Goal: Transaction & Acquisition: Purchase product/service

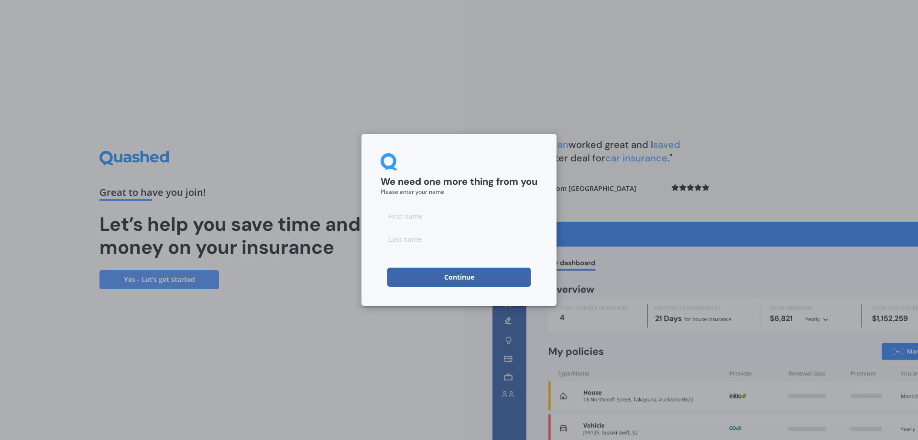
click at [429, 216] on input at bounding box center [459, 215] width 157 height 19
type input "[PERSON_NAME]"
click at [416, 241] on input at bounding box center [459, 238] width 157 height 19
type input "[PERSON_NAME]"
click at [411, 282] on button "Continue" at bounding box center [459, 276] width 144 height 19
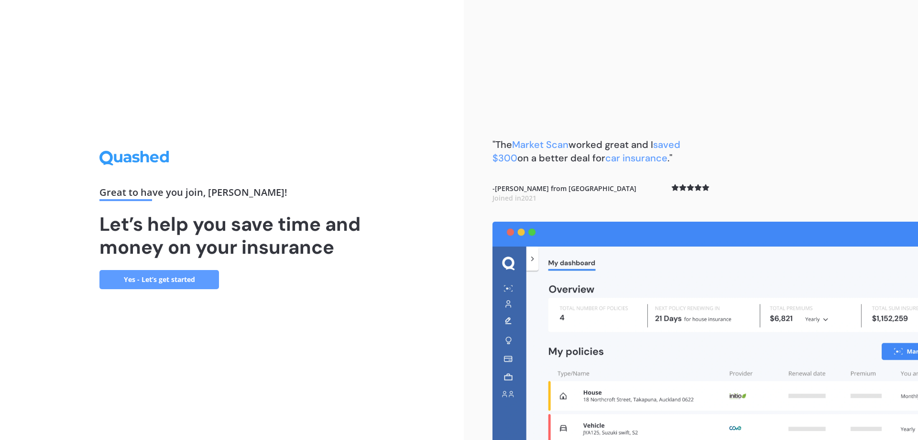
click at [185, 280] on link "Yes - Let’s get started" at bounding box center [159, 279] width 120 height 19
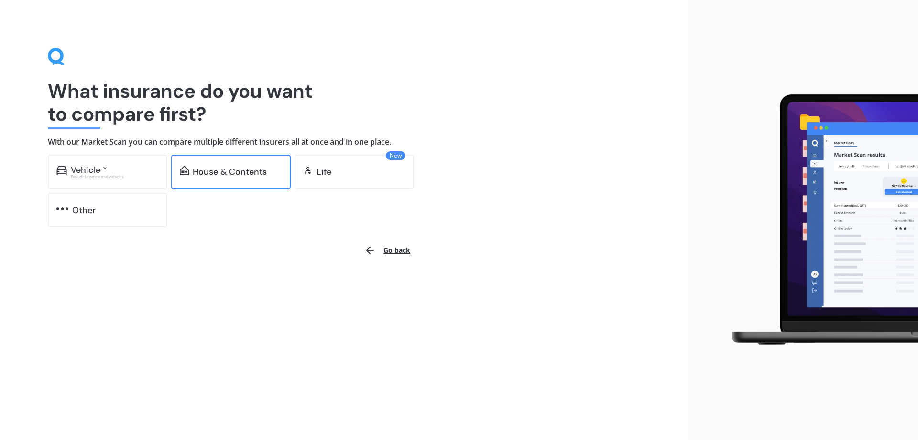
click at [229, 172] on div "House & Contents" at bounding box center [230, 172] width 74 height 10
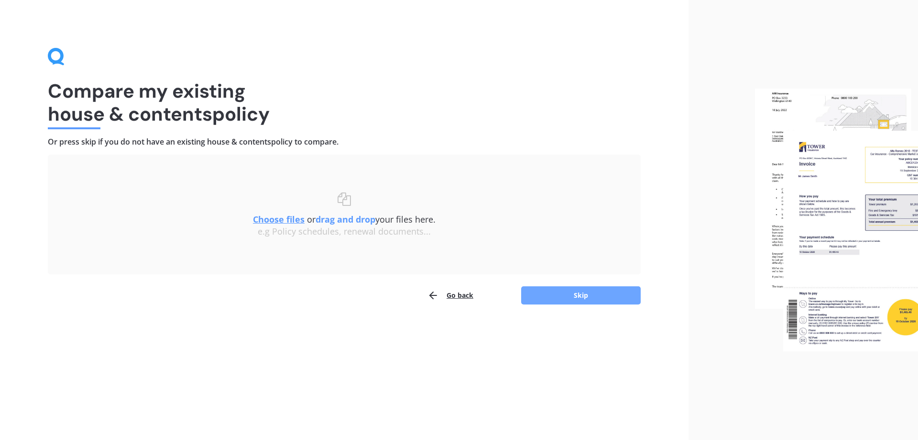
click at [562, 295] on button "Skip" at bounding box center [581, 295] width 120 height 18
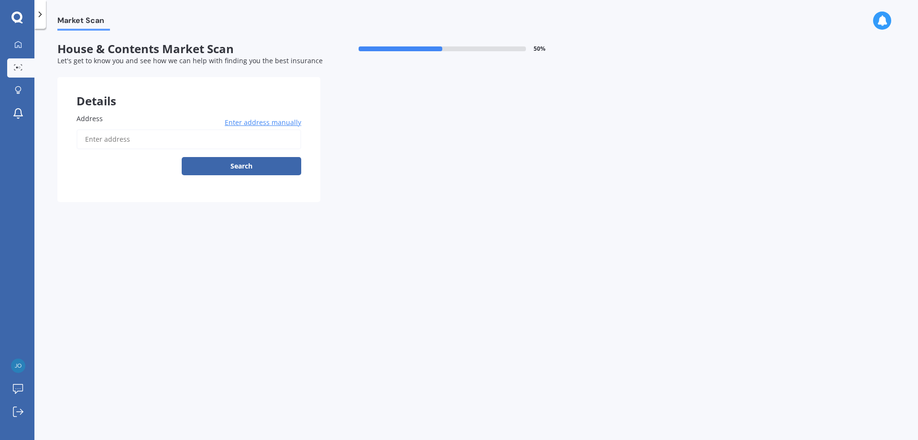
click at [232, 120] on span "Enter address manually" at bounding box center [263, 123] width 77 height 10
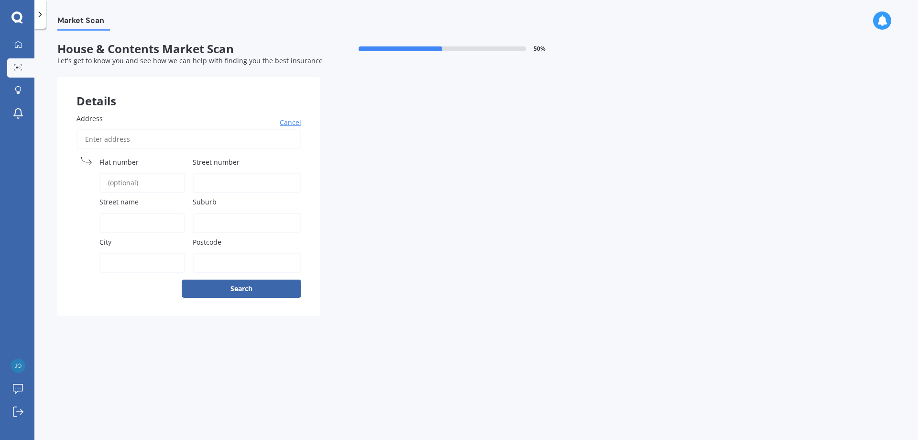
click at [208, 164] on span "Street number" at bounding box center [216, 161] width 47 height 9
click at [208, 173] on input "Street number" at bounding box center [247, 183] width 109 height 20
type input "44"
type input "44 [PERSON_NAME] Green"
type input "[PERSON_NAME] Green"
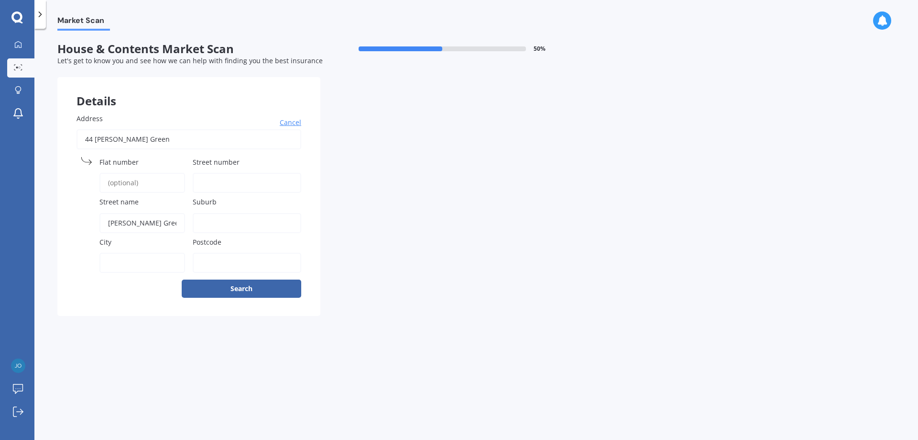
type input "[GEOGRAPHIC_DATA]"
type input "8051"
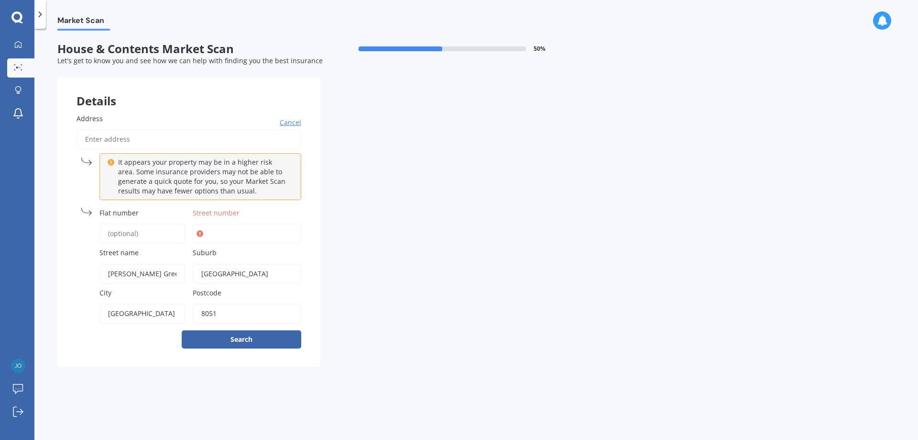
click at [222, 230] on input "Street number" at bounding box center [247, 233] width 109 height 20
type input "44"
click at [360, 244] on div "Details Address Cancel It appears your property may be in a higher risk area. S…" at bounding box center [320, 221] width 526 height 289
click at [242, 339] on button "Search" at bounding box center [242, 339] width 120 height 18
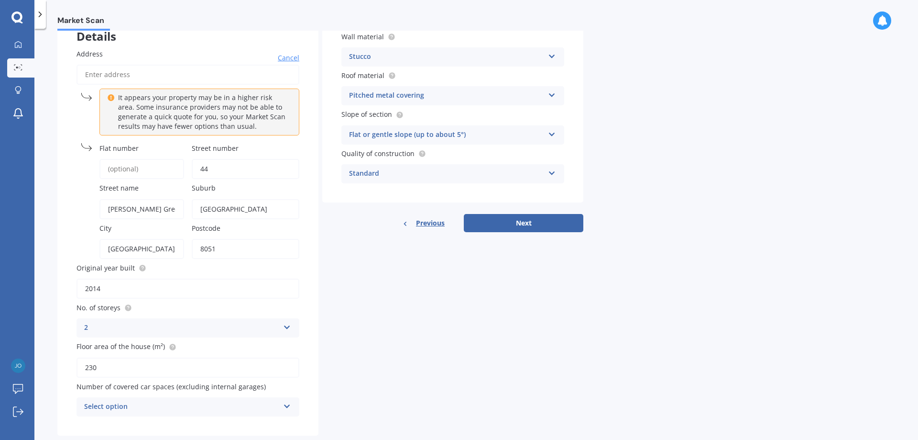
scroll to position [85, 0]
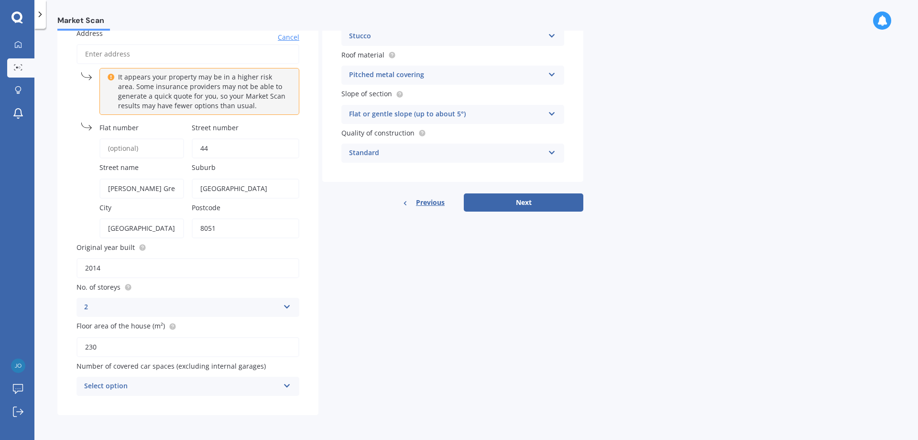
click at [285, 385] on icon at bounding box center [287, 383] width 8 height 7
click at [285, 281] on div "0" at bounding box center [188, 281] width 222 height 17
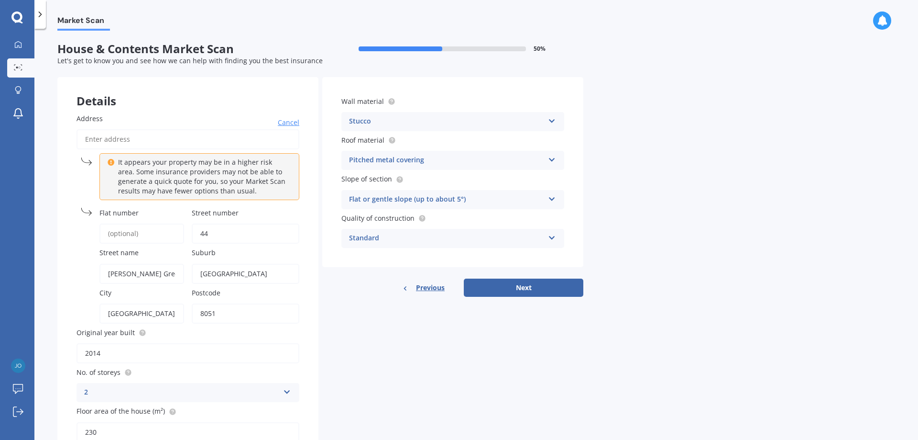
click at [551, 120] on icon at bounding box center [552, 119] width 8 height 7
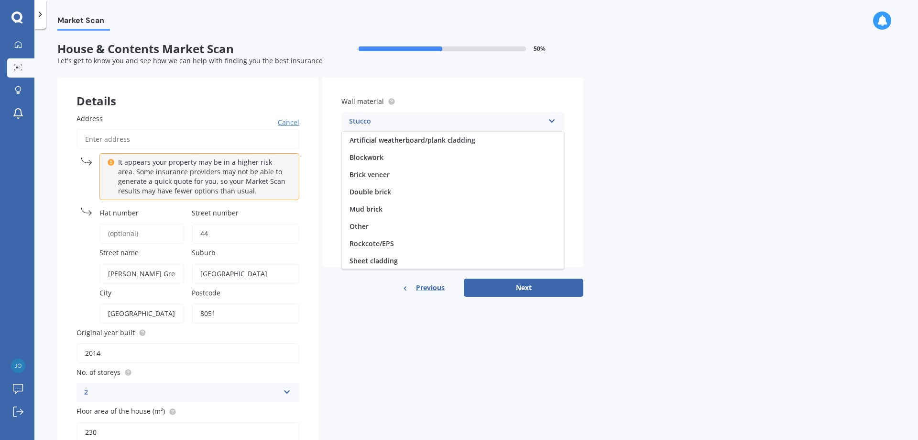
scroll to position [70, 0]
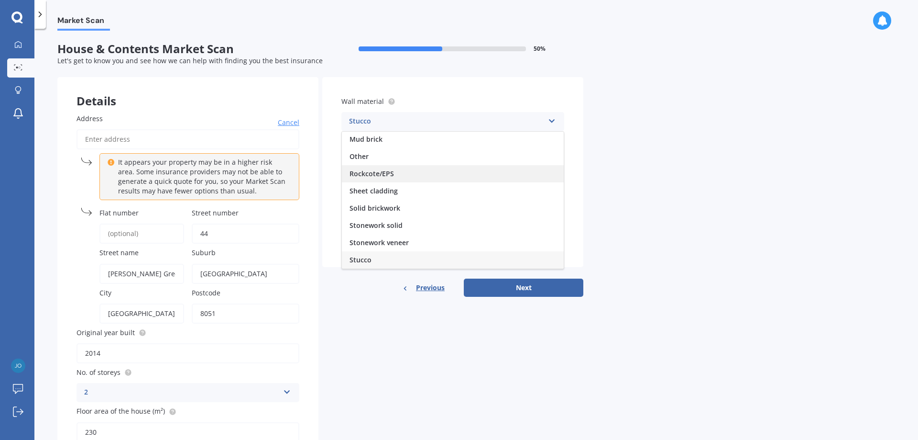
click at [483, 171] on div "Rockcote/EPS" at bounding box center [453, 173] width 222 height 17
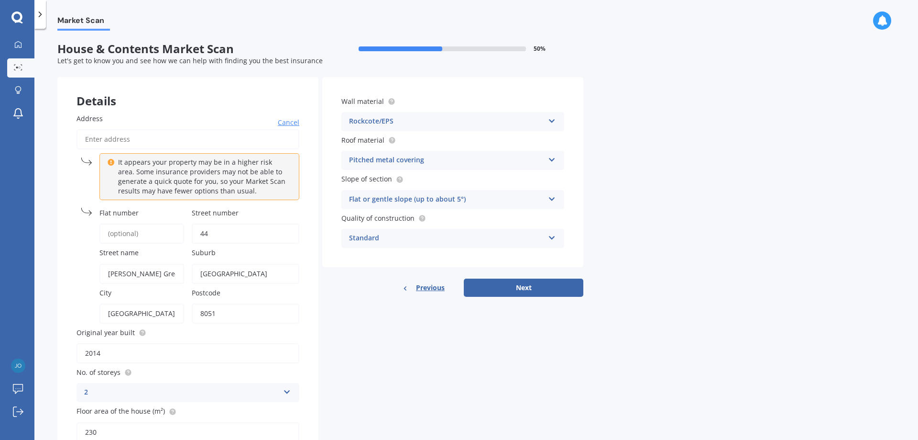
click at [555, 160] on icon at bounding box center [552, 158] width 8 height 7
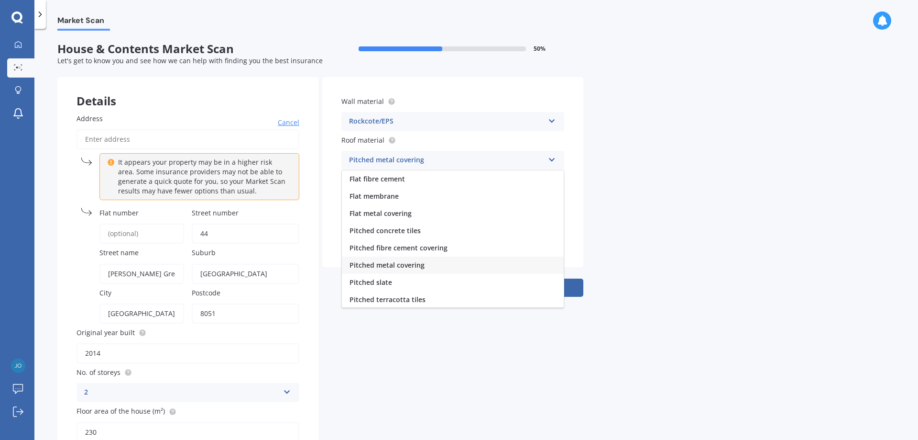
click at [401, 265] on span "Pitched metal covering" at bounding box center [387, 264] width 75 height 9
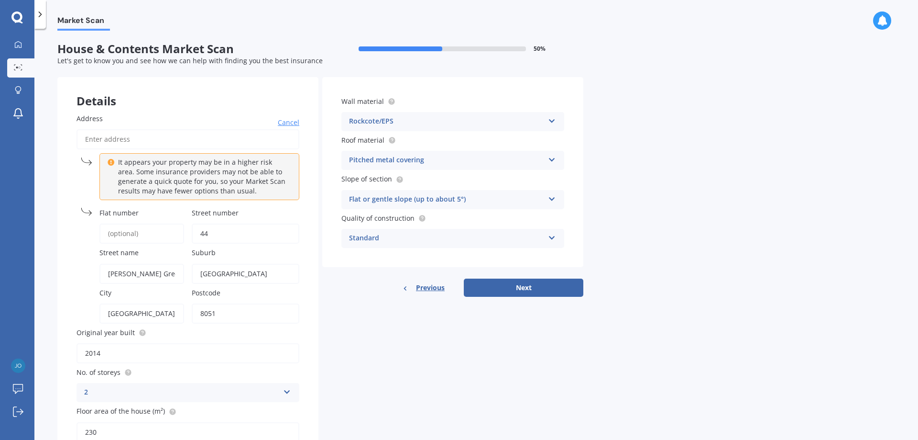
click at [547, 194] on div "Flat or gentle slope (up to about 5°) Flat or gentle slope (up to about 5°) Mod…" at bounding box center [453, 199] width 223 height 19
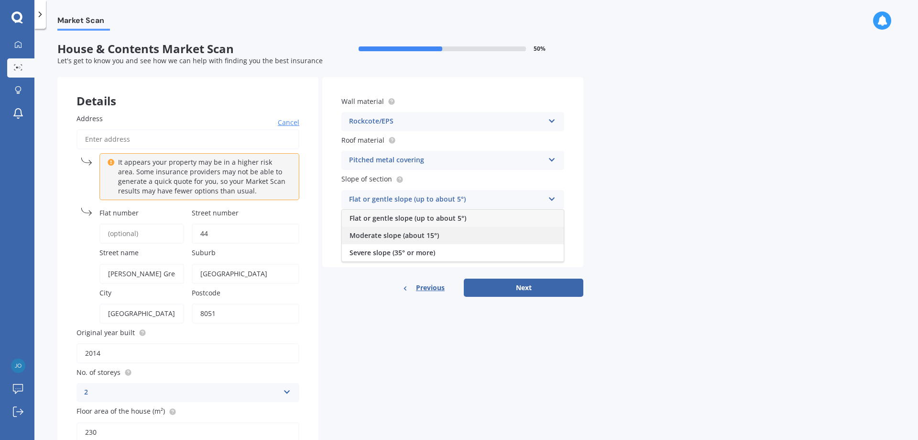
click at [501, 238] on div "Moderate slope (about 15°)" at bounding box center [453, 235] width 222 height 17
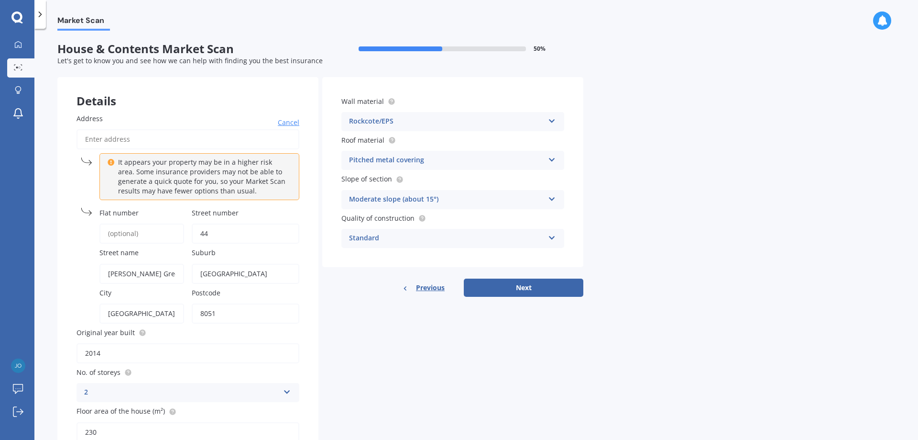
click at [551, 237] on icon at bounding box center [552, 235] width 8 height 7
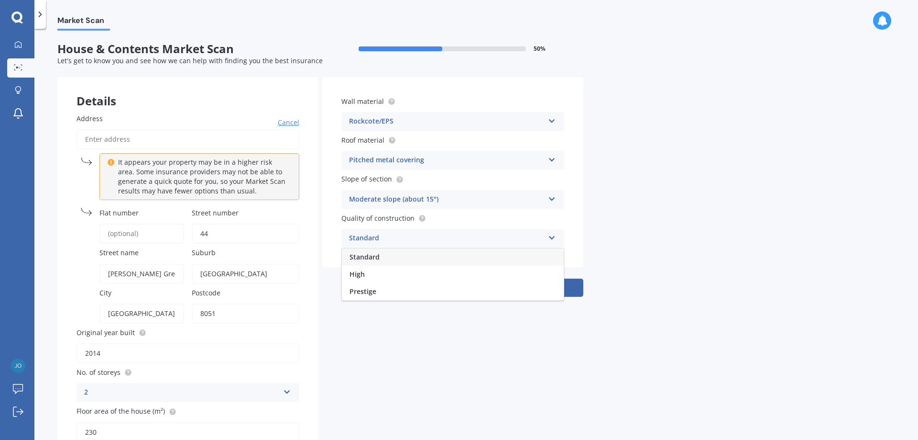
click at [506, 257] on div "Standard" at bounding box center [453, 256] width 222 height 17
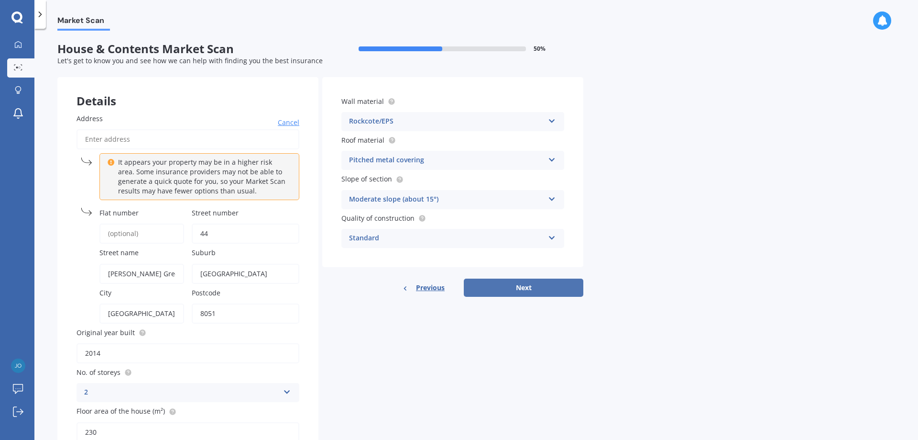
click at [527, 286] on button "Next" at bounding box center [524, 287] width 120 height 18
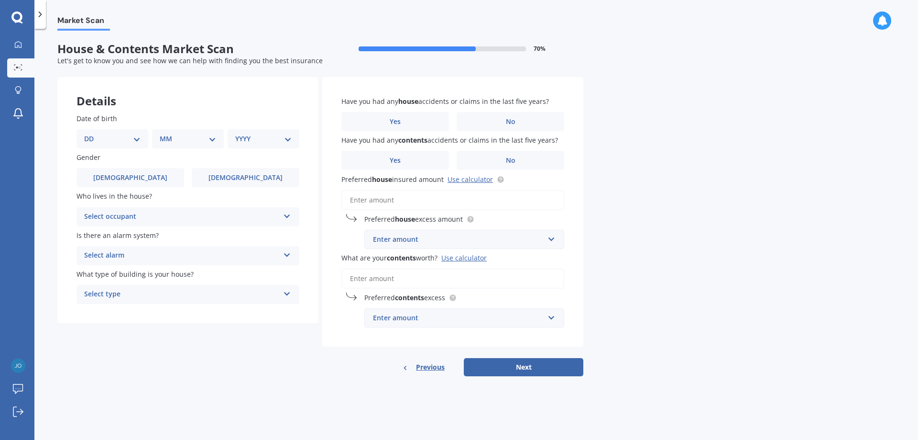
click at [135, 141] on select "DD 01 02 03 04 05 06 07 08 09 10 11 12 13 14 15 16 17 18 19 20 21 22 23 24 25 2…" at bounding box center [112, 138] width 56 height 11
select select "26"
click at [92, 133] on select "DD 01 02 03 04 05 06 07 08 09 10 11 12 13 14 15 16 17 18 19 20 21 22 23 24 25 2…" at bounding box center [112, 138] width 56 height 11
click at [214, 140] on select "MM 01 02 03 04 05 06 07 08 09 10 11 12" at bounding box center [190, 138] width 53 height 11
select select "01"
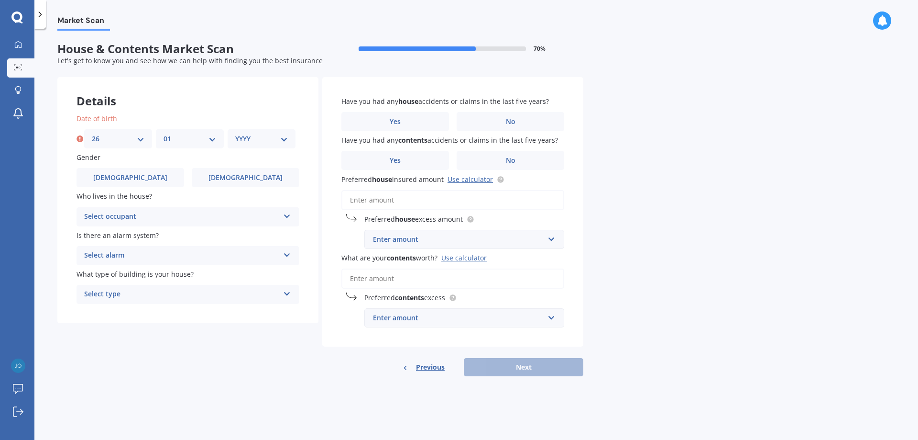
click at [164, 133] on select "MM 01 02 03 04 05 06 07 08 09 10 11 12" at bounding box center [190, 138] width 53 height 11
click at [283, 140] on select "YYYY 2009 2008 2007 2006 2005 2004 2003 2002 2001 2000 1999 1998 1997 1996 1995…" at bounding box center [261, 138] width 53 height 11
select select "1955"
click at [235, 133] on select "YYYY 2009 2008 2007 2006 2005 2004 2003 2002 2001 2000 1999 1998 1997 1996 1995…" at bounding box center [261, 138] width 53 height 11
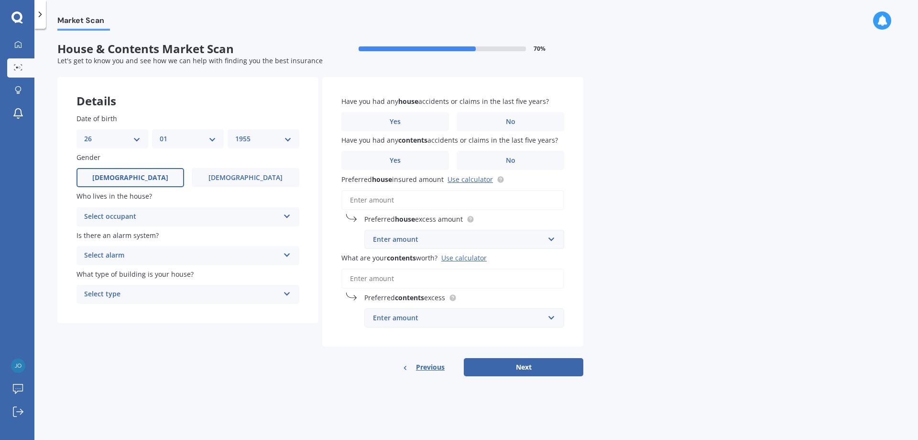
click at [142, 176] on label "[DEMOGRAPHIC_DATA]" at bounding box center [131, 177] width 108 height 19
click at [0, 0] on input "[DEMOGRAPHIC_DATA]" at bounding box center [0, 0] width 0 height 0
click at [285, 218] on icon at bounding box center [287, 214] width 8 height 7
click at [272, 239] on div "Owner" at bounding box center [188, 235] width 222 height 17
click at [286, 256] on icon at bounding box center [287, 253] width 8 height 7
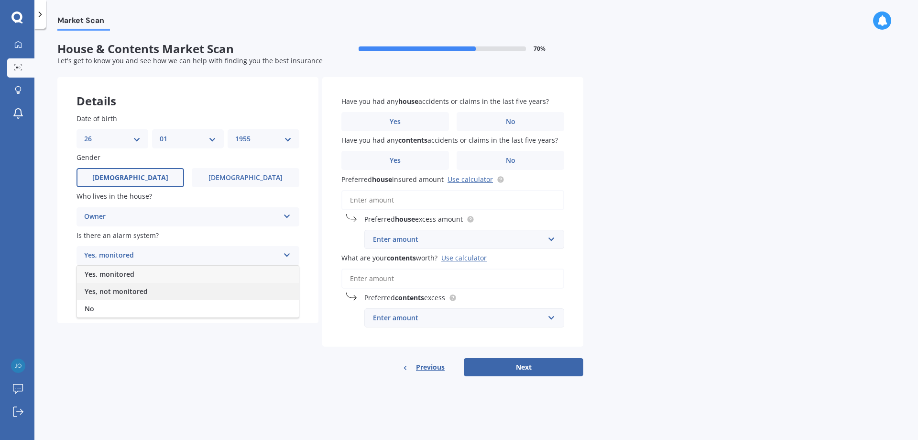
click at [233, 294] on div "Yes, not monitored" at bounding box center [188, 291] width 222 height 17
click at [288, 292] on icon at bounding box center [287, 291] width 8 height 7
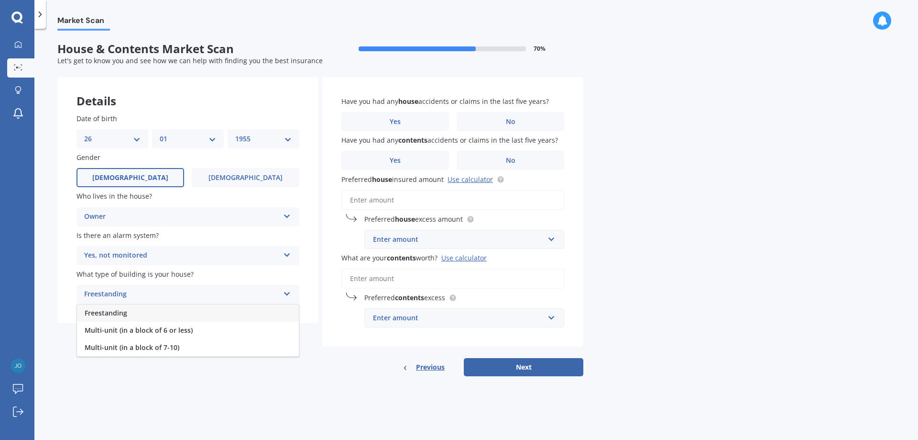
click at [253, 312] on div "Freestanding" at bounding box center [188, 312] width 222 height 17
click at [506, 120] on label "No" at bounding box center [511, 121] width 108 height 19
click at [0, 0] on input "No" at bounding box center [0, 0] width 0 height 0
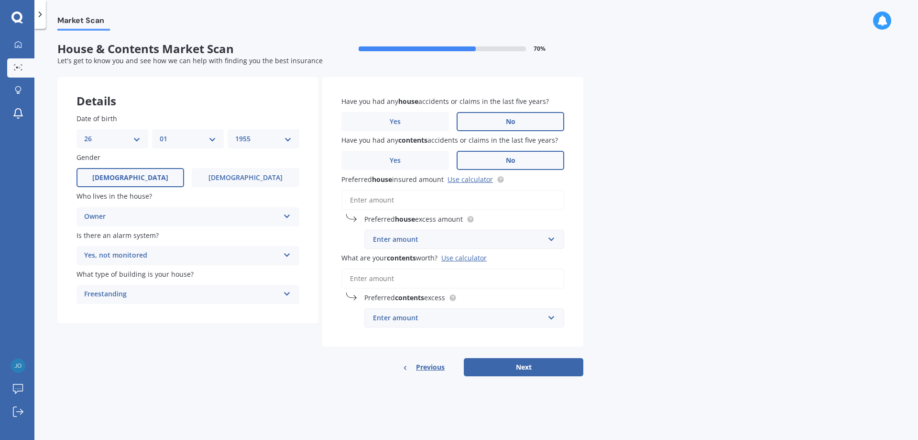
click at [510, 158] on span "No" at bounding box center [511, 160] width 10 height 8
click at [0, 0] on input "No" at bounding box center [0, 0] width 0 height 0
click at [470, 179] on link "Use calculator" at bounding box center [470, 179] width 45 height 9
click at [412, 237] on div "Enter amount" at bounding box center [458, 239] width 171 height 11
click at [521, 211] on div "Have you had any house accidents or claims in the last five years? Yes No Have …" at bounding box center [452, 212] width 261 height 270
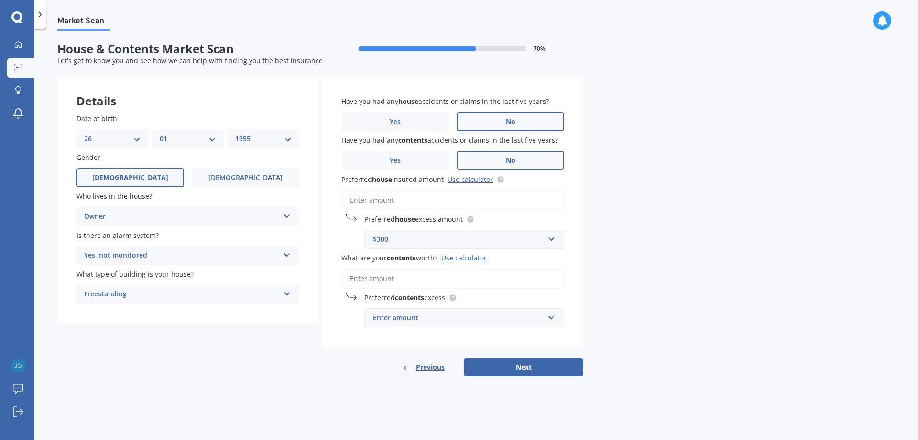
click at [404, 243] on div "$300" at bounding box center [458, 239] width 171 height 11
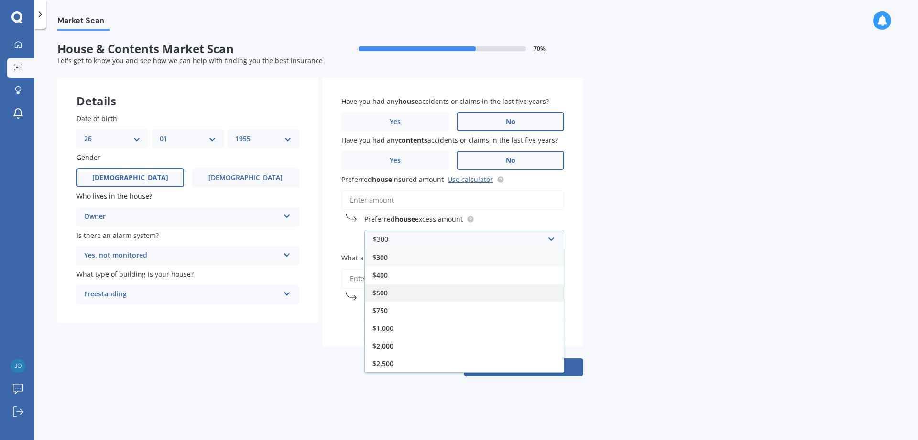
click at [379, 295] on span "$500" at bounding box center [380, 292] width 15 height 9
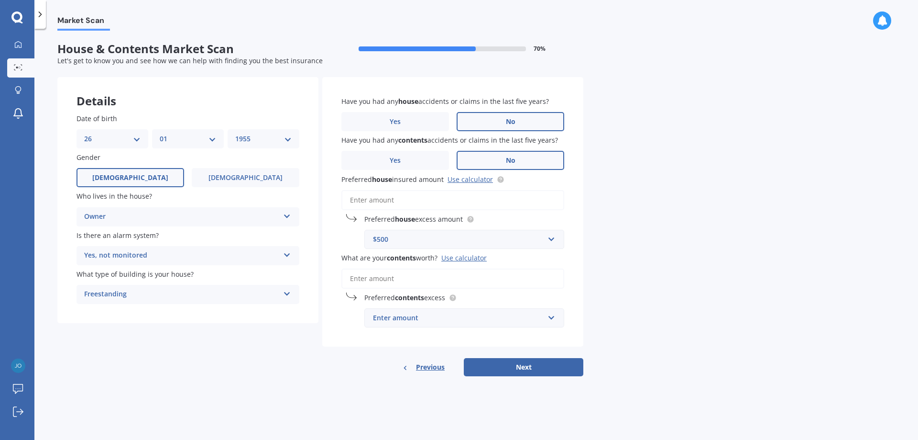
click at [377, 199] on input "Preferred house insured amount Use calculator" at bounding box center [453, 200] width 223 height 20
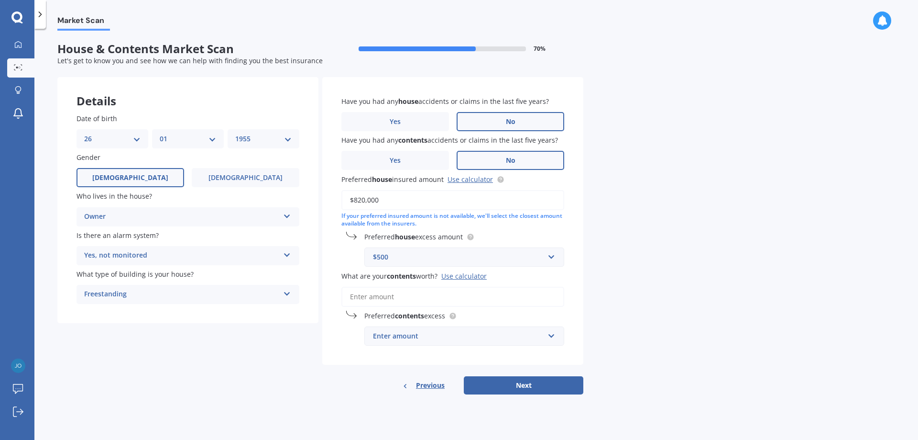
type input "$820,000"
click at [516, 302] on input "What are your contents worth? Use calculator" at bounding box center [453, 297] width 223 height 20
click at [402, 295] on input "What are your contents worth? Use calculator" at bounding box center [453, 297] width 223 height 20
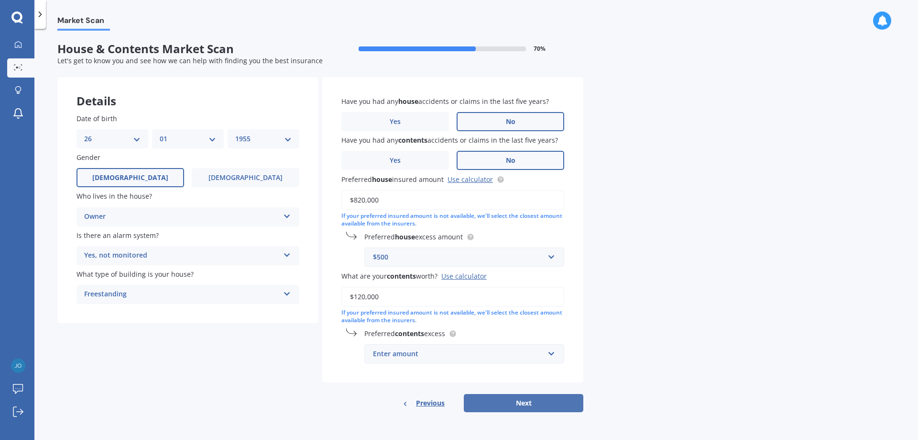
type input "$120,000"
click at [512, 403] on button "Next" at bounding box center [524, 403] width 120 height 18
click at [420, 354] on div "Enter amount" at bounding box center [460, 353] width 167 height 11
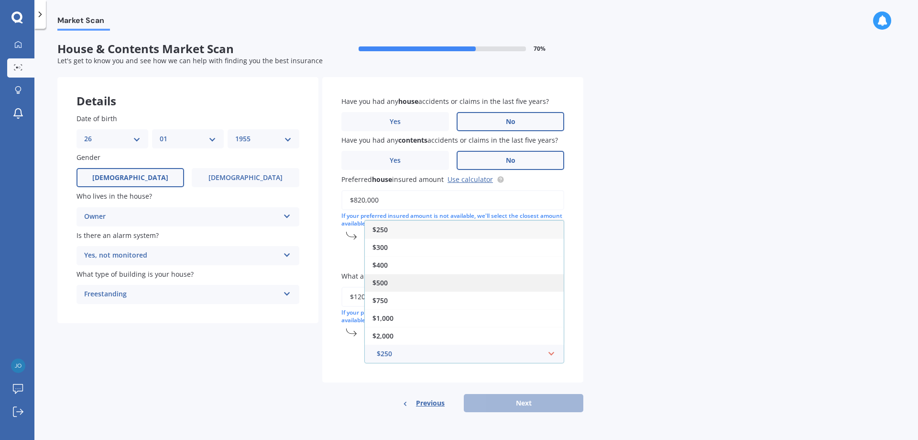
click at [381, 281] on span "$500" at bounding box center [380, 282] width 15 height 9
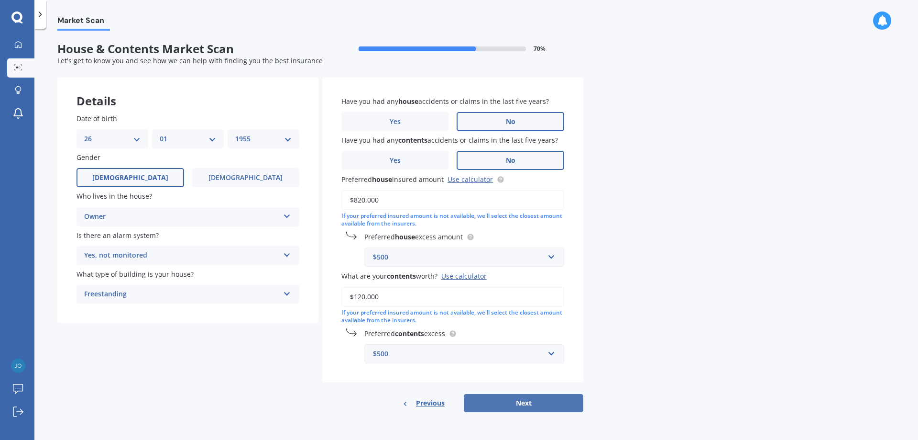
click at [526, 403] on button "Next" at bounding box center [524, 403] width 120 height 18
select select "26"
select select "01"
select select "1955"
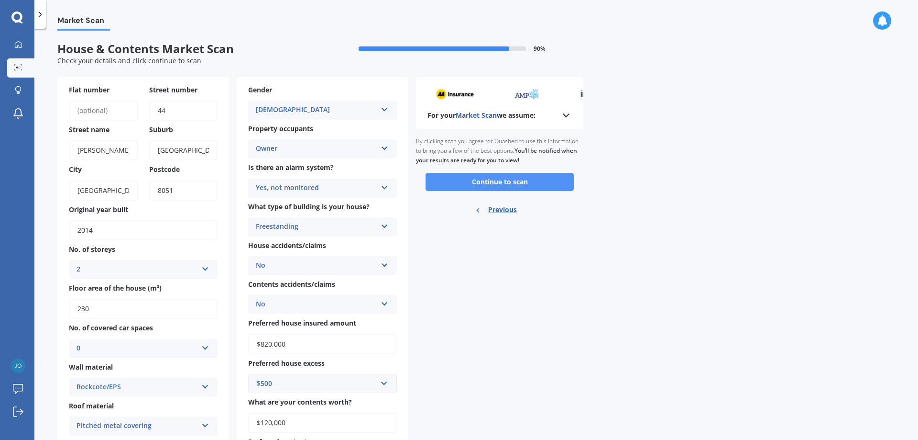
click at [505, 178] on button "Continue to scan" at bounding box center [500, 182] width 148 height 18
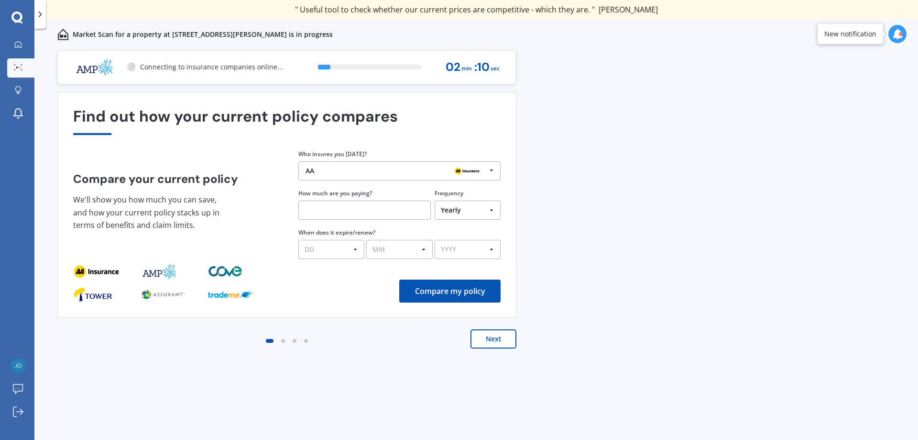
click at [491, 341] on button "Next" at bounding box center [494, 338] width 46 height 19
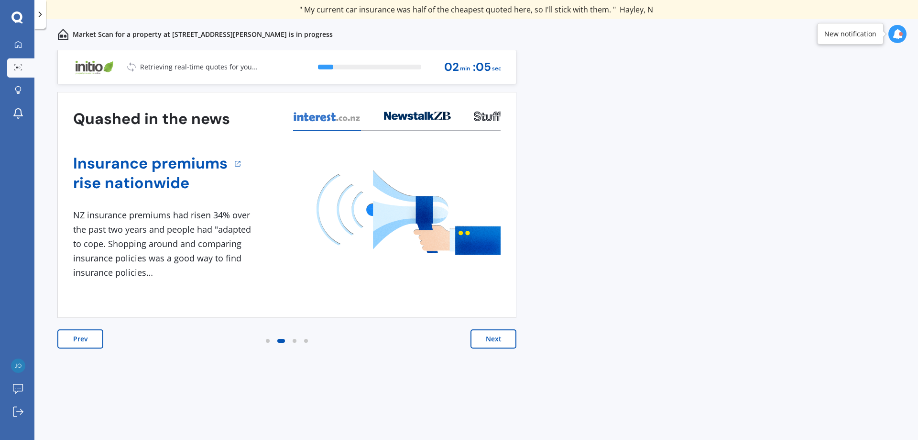
click at [493, 340] on button "Next" at bounding box center [494, 338] width 46 height 19
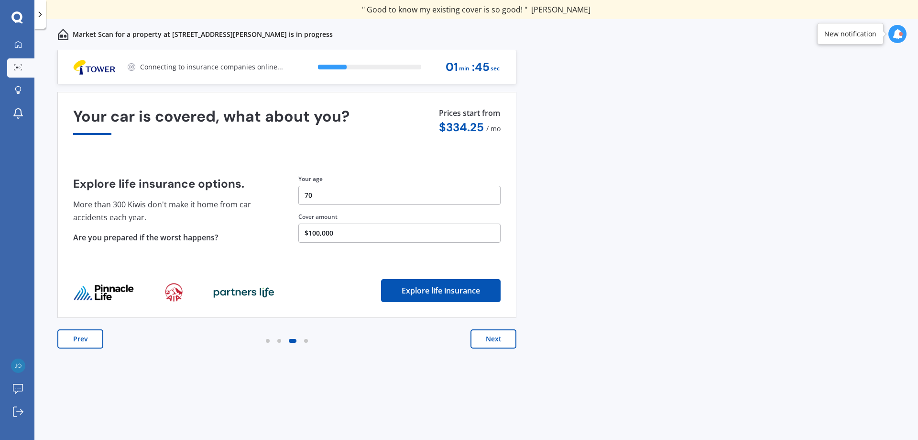
click at [493, 340] on button "Next" at bounding box center [494, 338] width 46 height 19
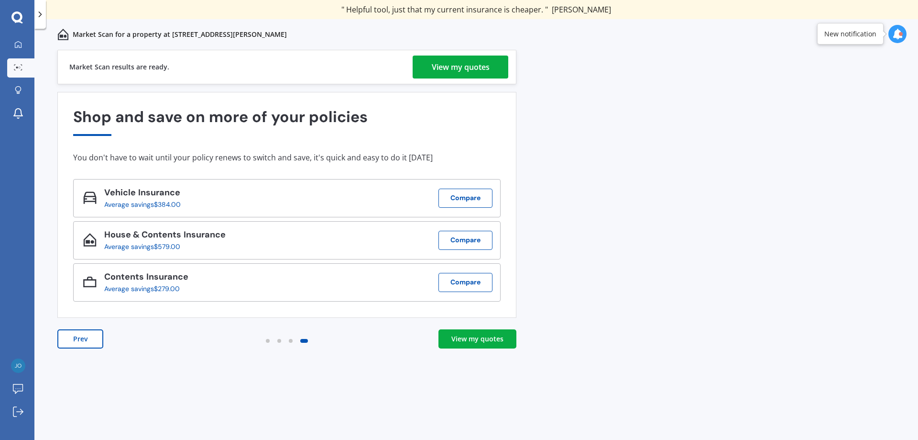
click at [456, 65] on div "View my quotes" at bounding box center [461, 66] width 58 height 23
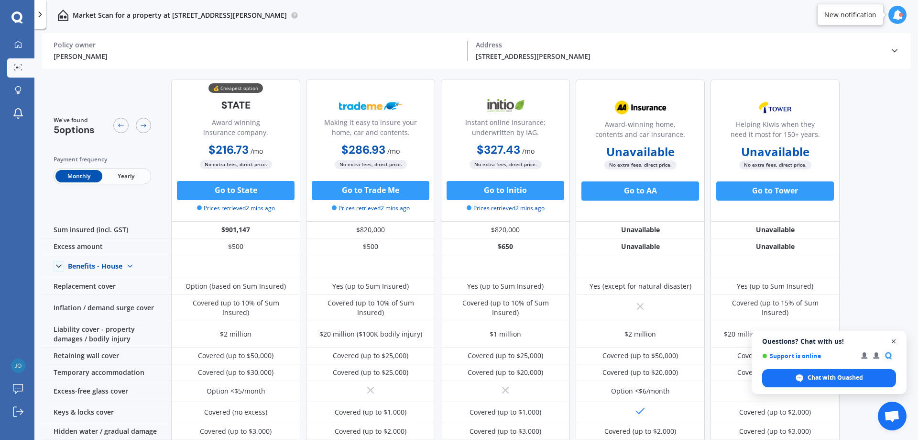
click at [895, 338] on span "Open chat" at bounding box center [894, 341] width 12 height 12
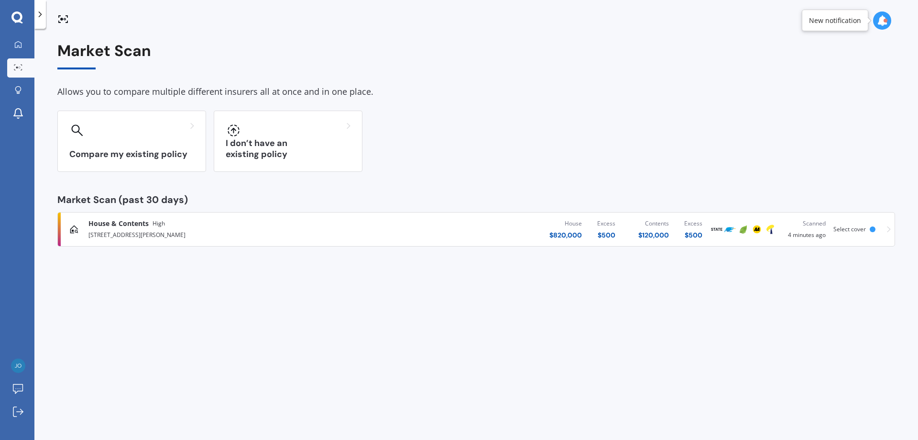
click at [135, 225] on span "House & Contents" at bounding box center [118, 224] width 60 height 10
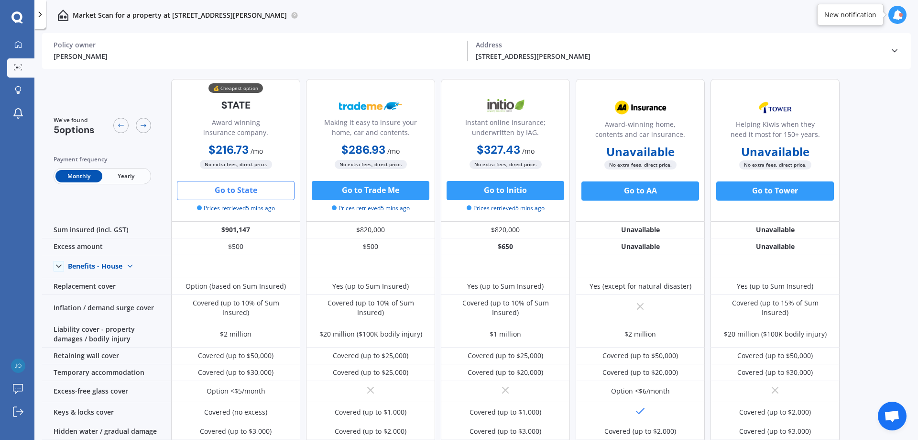
click at [244, 189] on button "Go to State" at bounding box center [236, 190] width 118 height 19
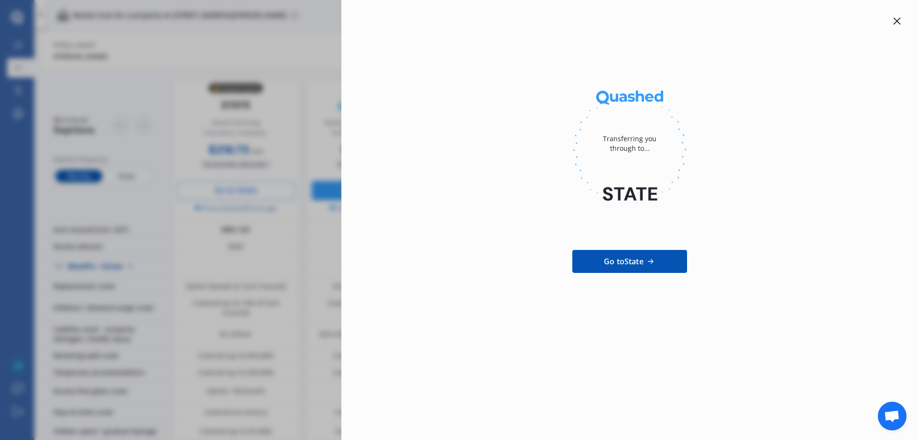
click at [898, 18] on icon at bounding box center [898, 21] width 8 height 8
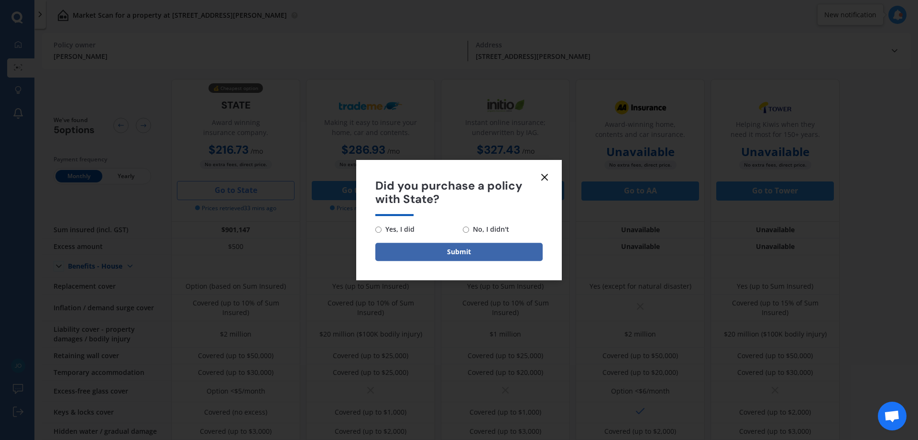
click at [468, 231] on input "No, I didn't" at bounding box center [466, 229] width 6 height 6
radio input "true"
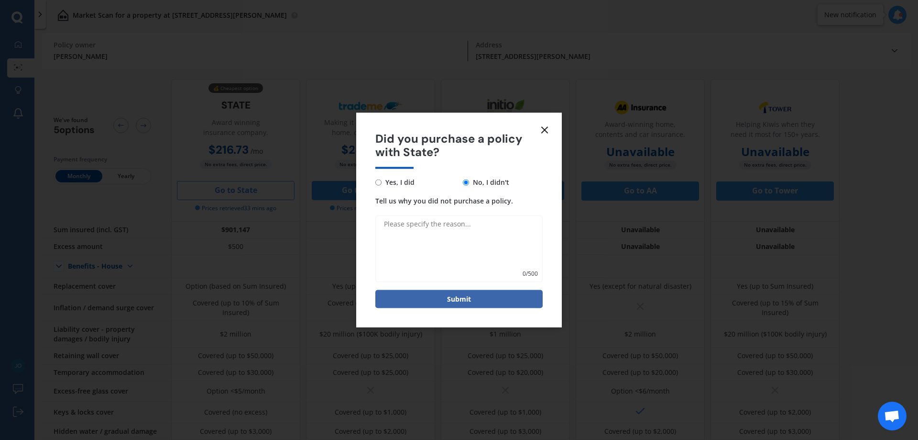
click at [450, 220] on textarea "Tell us why you did not purchase a policy." at bounding box center [459, 248] width 167 height 67
type textarea "checking other optiuons"
click at [467, 298] on button "Submit" at bounding box center [459, 299] width 167 height 18
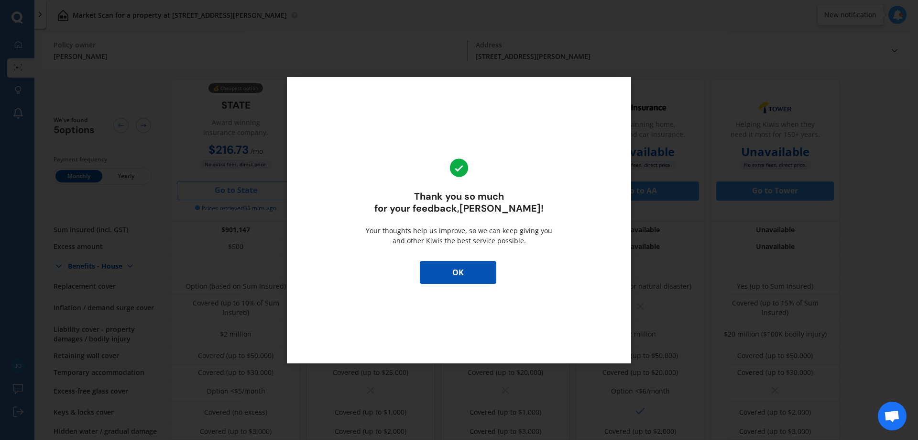
click at [461, 274] on button "OK" at bounding box center [458, 272] width 77 height 23
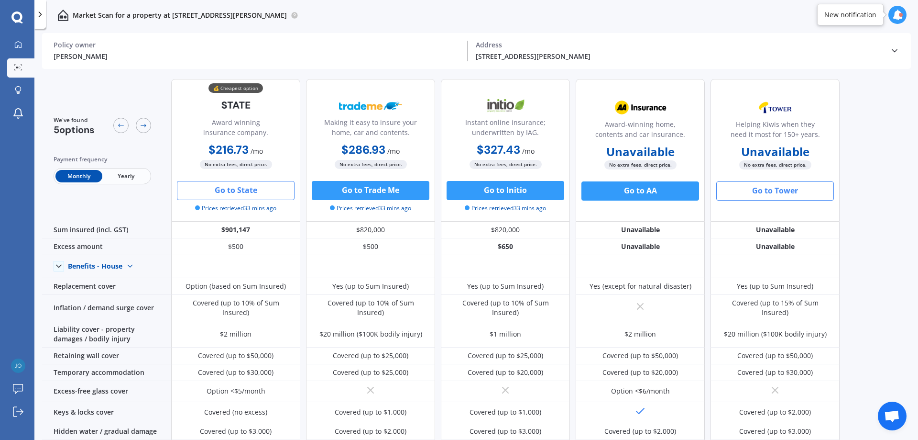
click at [782, 190] on button "Go to Tower" at bounding box center [776, 190] width 118 height 19
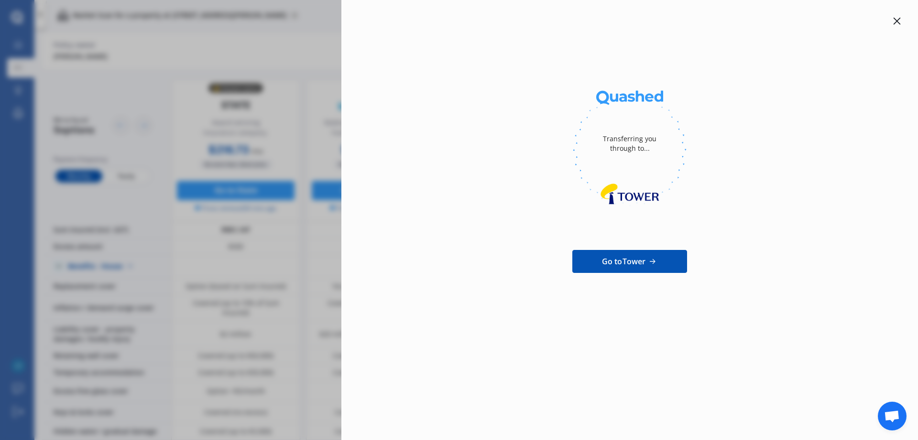
click at [897, 20] on icon at bounding box center [898, 21] width 8 height 8
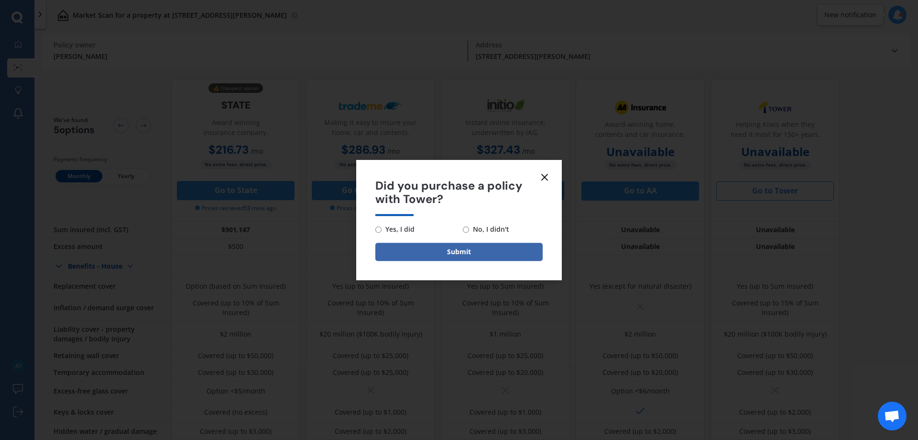
click at [464, 229] on input "No, I didn't" at bounding box center [466, 229] width 6 height 6
radio input "true"
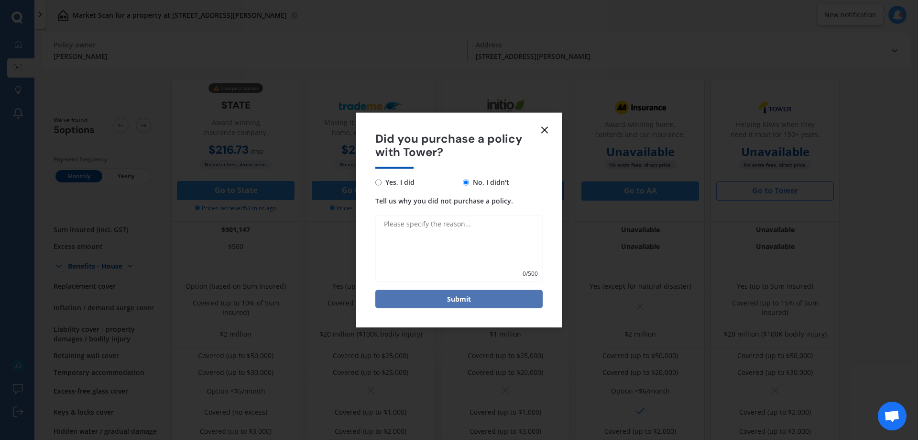
click at [462, 299] on button "Submit" at bounding box center [459, 299] width 167 height 18
click at [425, 231] on textarea "Tell us why you did not purchase a policy." at bounding box center [459, 248] width 167 height 67
click at [407, 222] on textarea "checkin options" at bounding box center [459, 248] width 167 height 67
type textarea "checking options"
click at [455, 298] on button "Submit" at bounding box center [459, 299] width 167 height 18
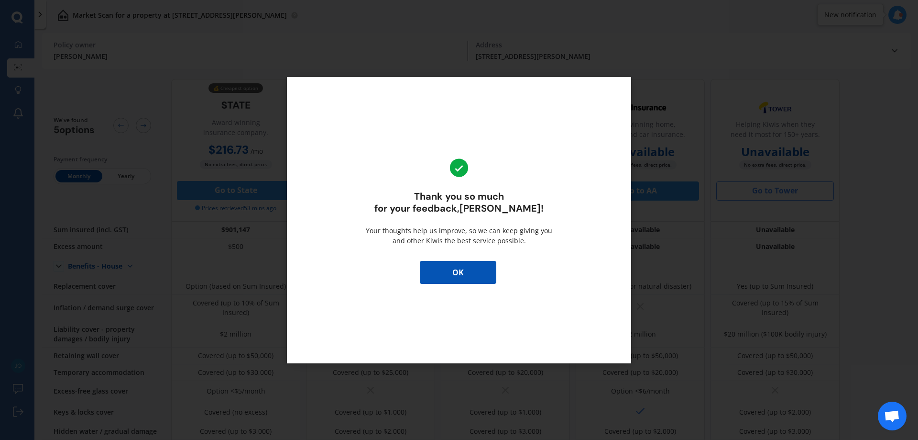
click at [457, 271] on button "OK" at bounding box center [458, 272] width 77 height 23
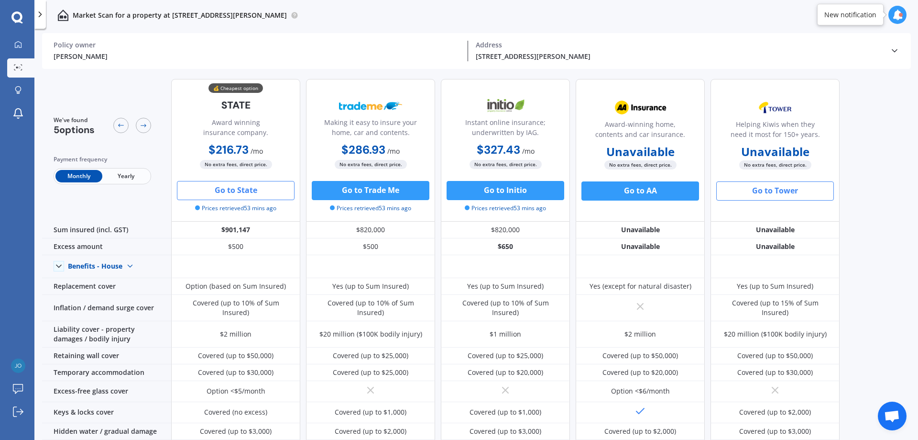
click at [248, 189] on button "Go to State" at bounding box center [236, 190] width 118 height 19
